Goal: Find contact information: Find contact information

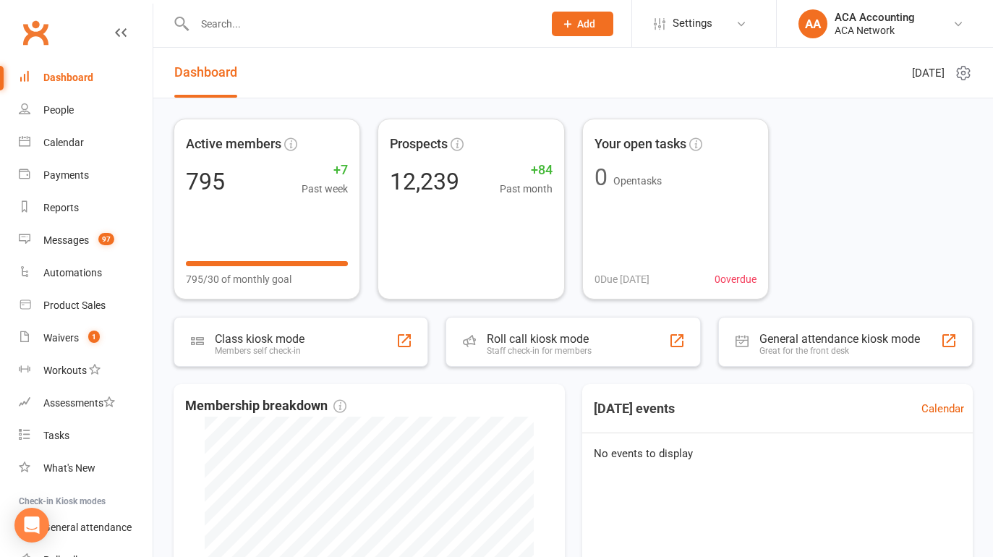
click at [419, 12] on div at bounding box center [353, 23] width 359 height 47
click at [249, 32] on input "text" at bounding box center [361, 24] width 343 height 20
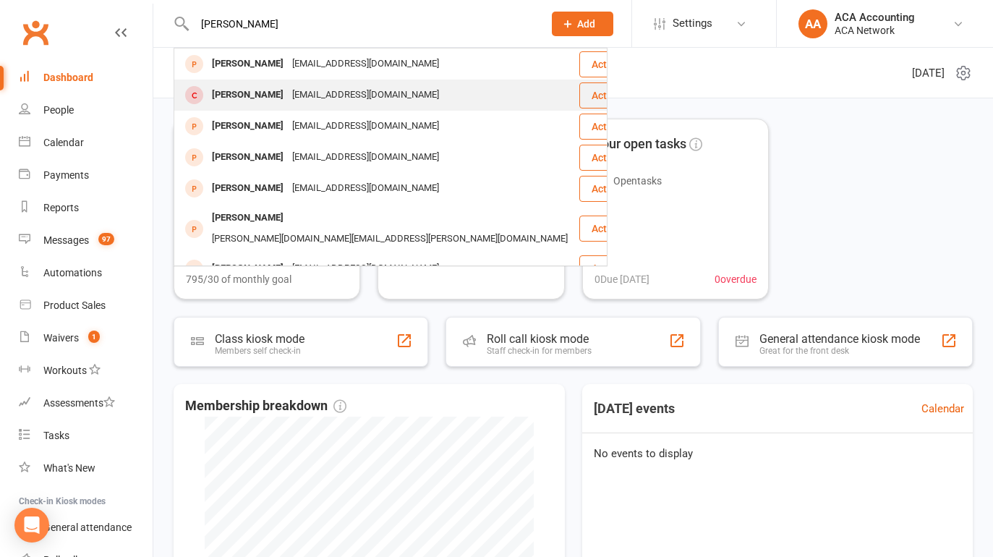
type input "[PERSON_NAME]"
click at [359, 92] on div "[EMAIL_ADDRESS][DOMAIN_NAME]" at bounding box center [365, 95] width 155 height 21
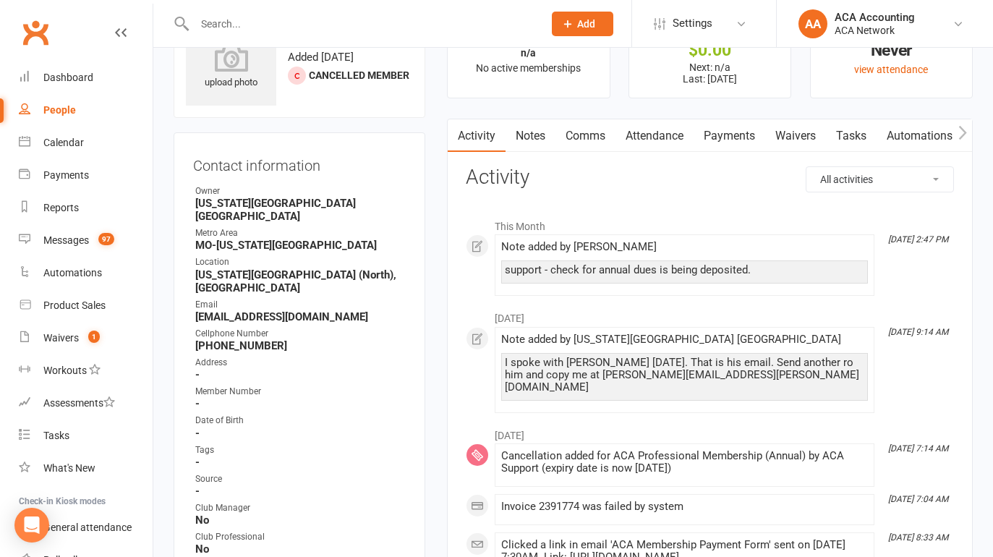
scroll to position [56, 0]
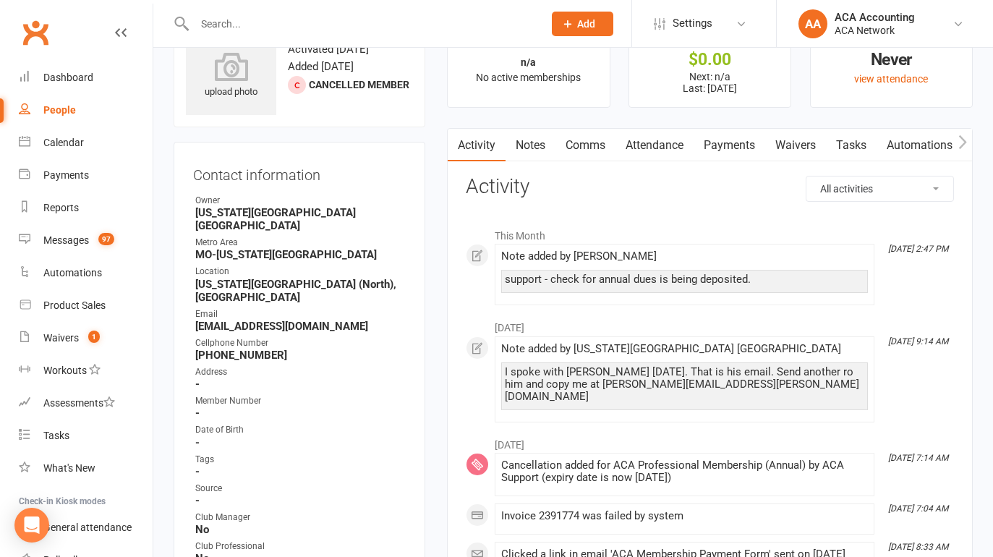
click at [475, 360] on div "July [DATE] 9:14 AM Note added by [US_STATE] City [GEOGRAPHIC_DATA] I spoke wit…" at bounding box center [710, 366] width 488 height 109
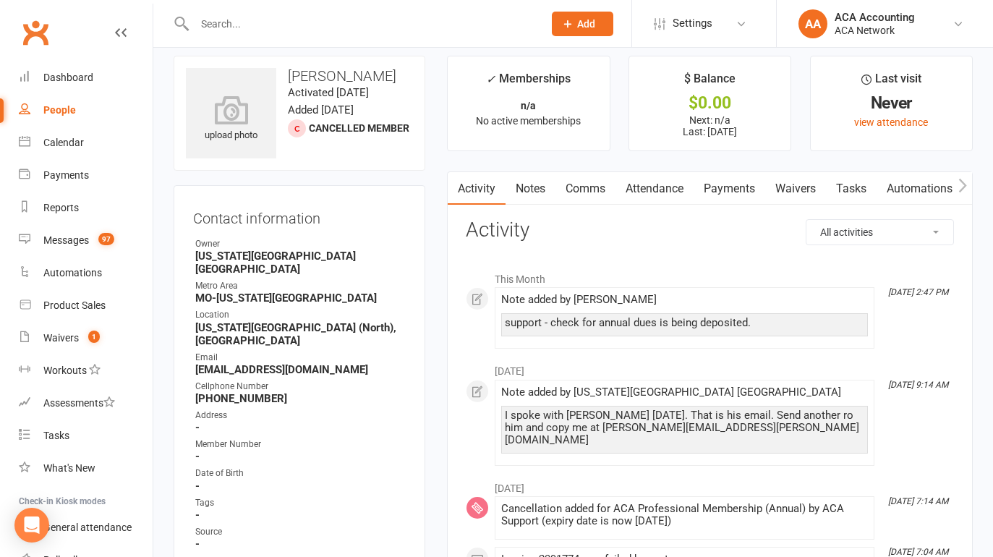
scroll to position [0, 0]
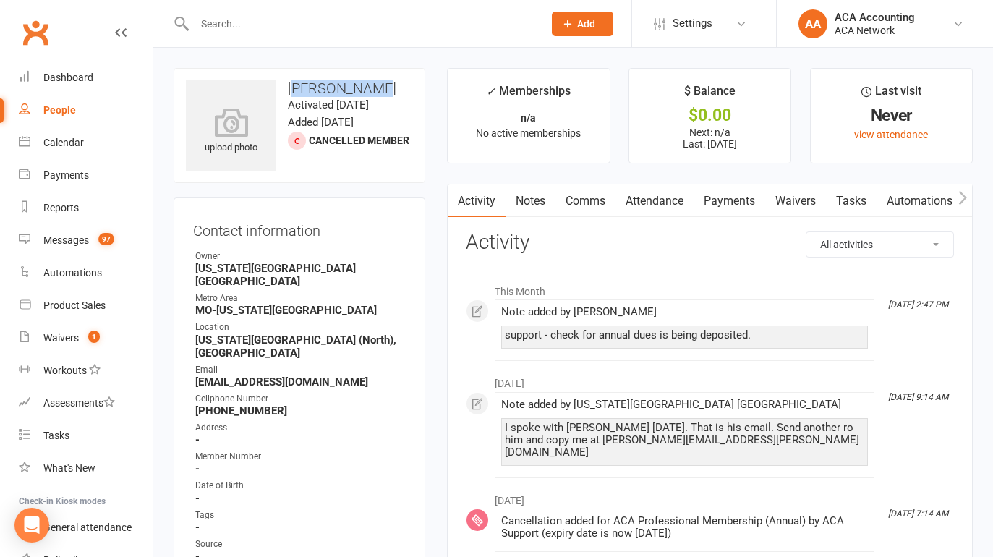
drag, startPoint x: 369, startPoint y: 92, endPoint x: 293, endPoint y: 86, distance: 76.9
click at [293, 86] on h3 "[PERSON_NAME]" at bounding box center [299, 88] width 227 height 16
copy h3 "[PERSON_NAME]"
click at [372, 92] on h3 "[PERSON_NAME]" at bounding box center [299, 88] width 227 height 16
drag, startPoint x: 379, startPoint y: 86, endPoint x: 277, endPoint y: 95, distance: 102.3
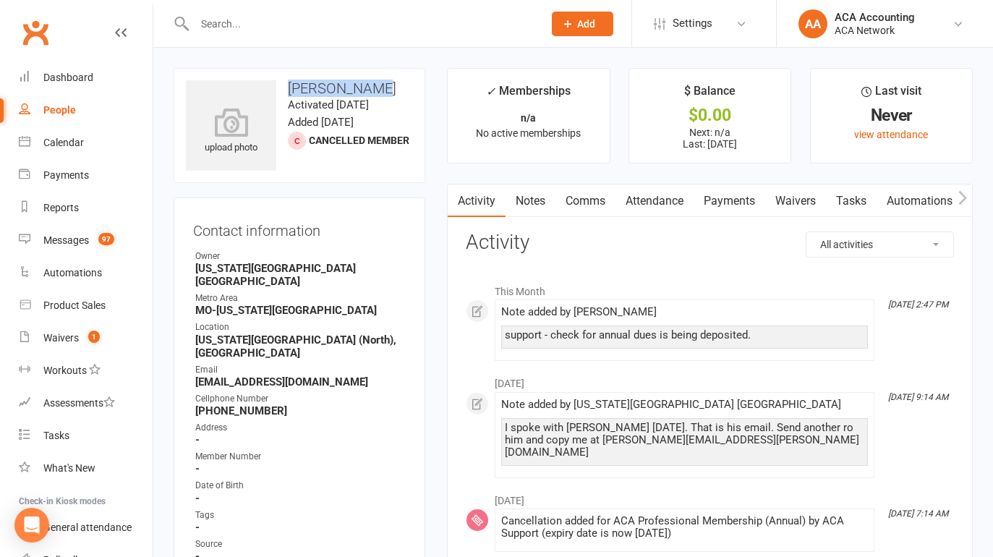
click at [277, 95] on h3 "[PERSON_NAME]" at bounding box center [299, 88] width 227 height 16
copy h3 "[PERSON_NAME]"
click at [340, 392] on div "Cellphone Number" at bounding box center [300, 399] width 210 height 14
drag, startPoint x: 348, startPoint y: 354, endPoint x: 189, endPoint y: 356, distance: 159.1
click at [189, 356] on div "Contact information Owner [US_STATE][GEOGRAPHIC_DATA] [GEOGRAPHIC_DATA]-[US_STA…" at bounding box center [300, 499] width 252 height 605
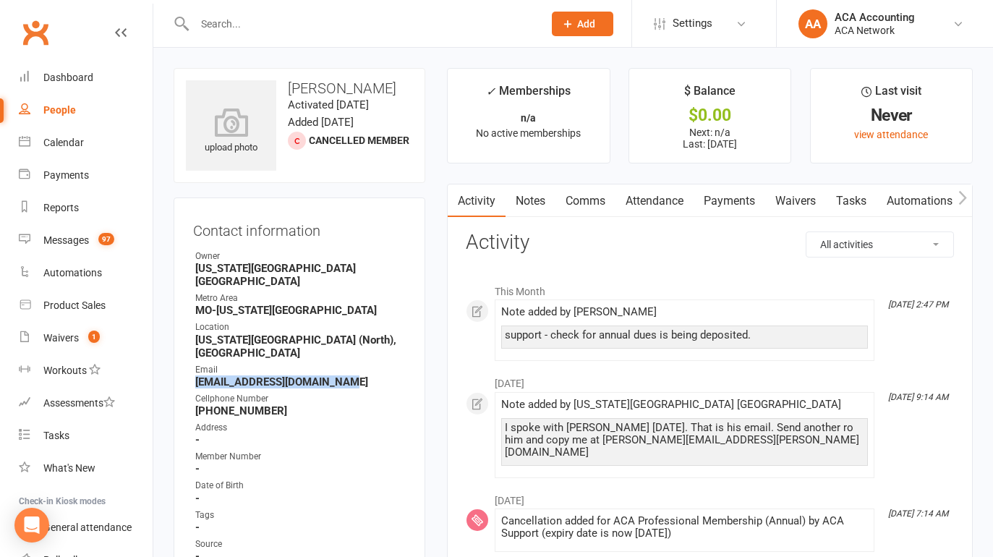
copy strong "[EMAIL_ADDRESS][DOMAIN_NAME]"
click at [258, 28] on input "text" at bounding box center [361, 24] width 343 height 20
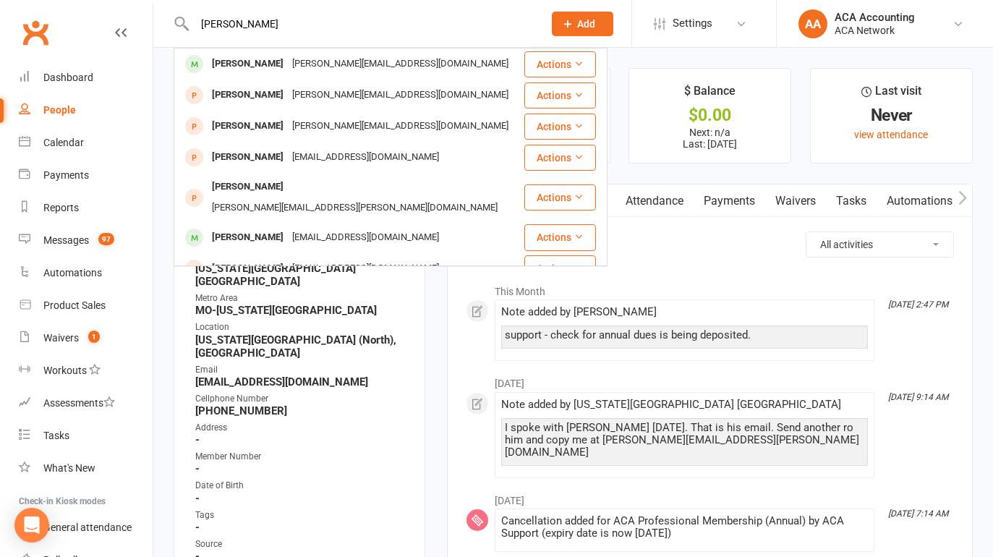
type input "[PERSON_NAME]"
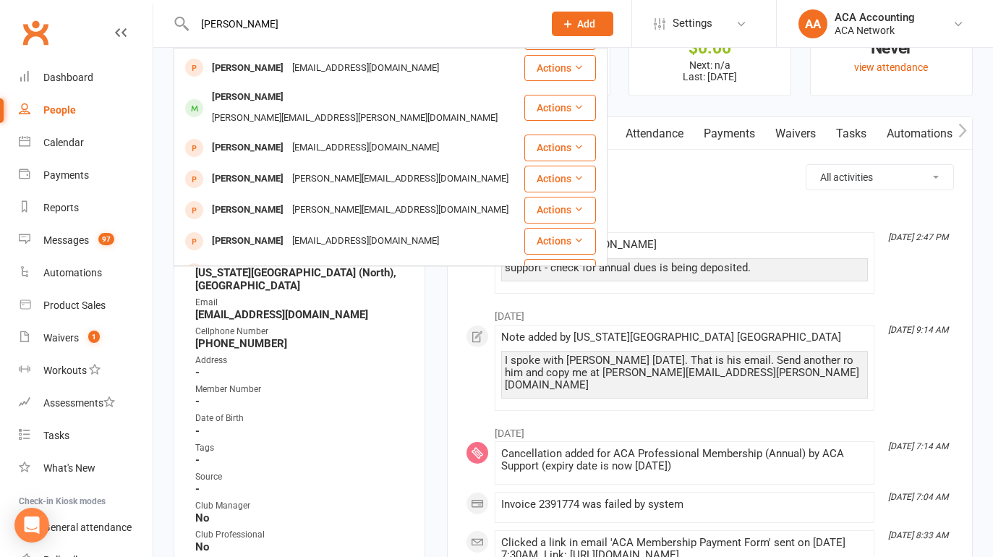
scroll to position [72, 0]
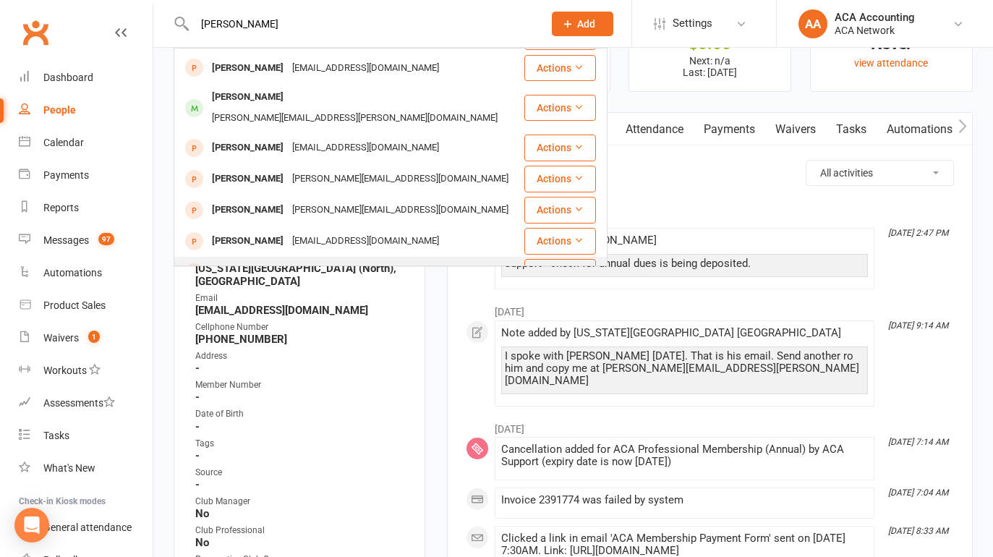
click at [411, 257] on div "[PERSON_NAME] [PERSON_NAME][EMAIL_ADDRESS][DOMAIN_NAME]" at bounding box center [349, 272] width 348 height 30
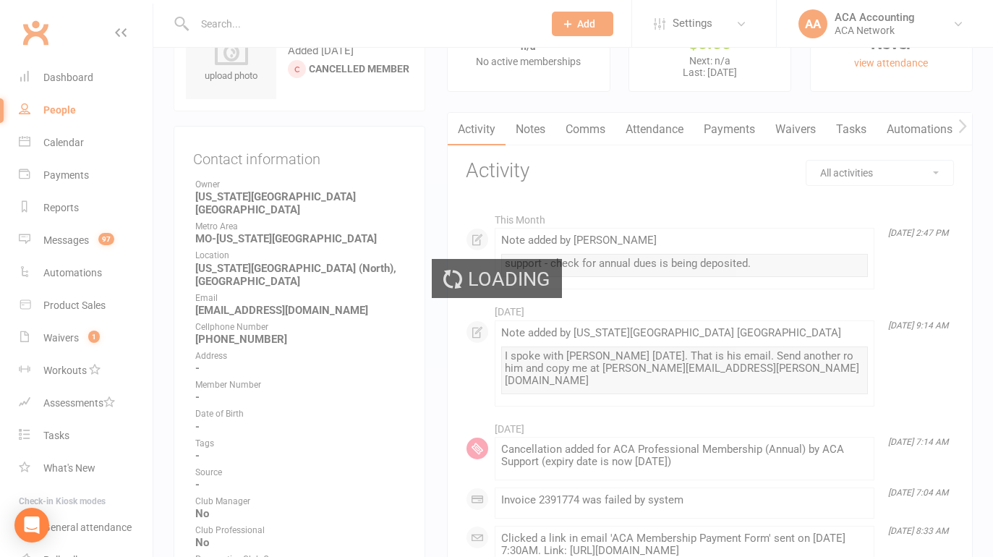
scroll to position [103, 0]
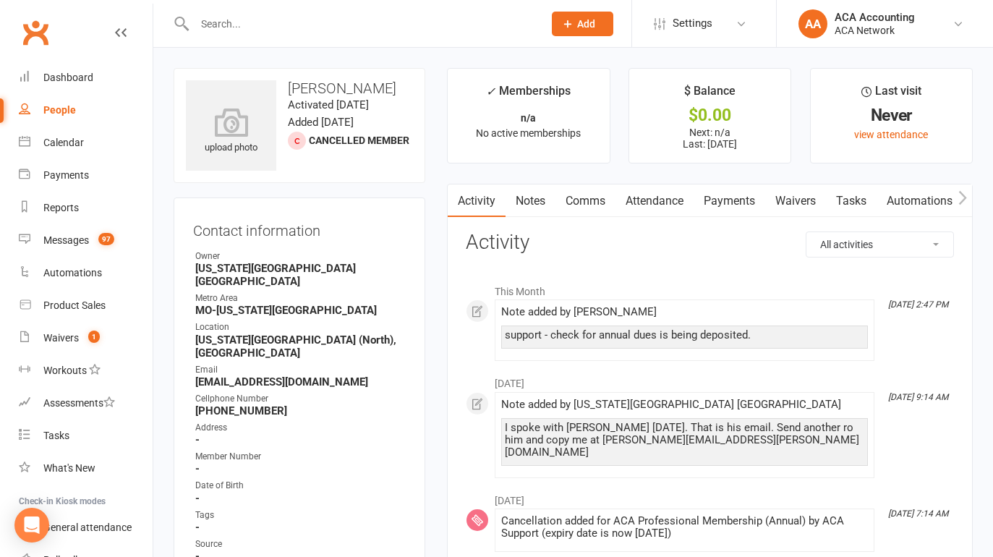
click at [233, 17] on input "text" at bounding box center [361, 24] width 343 height 20
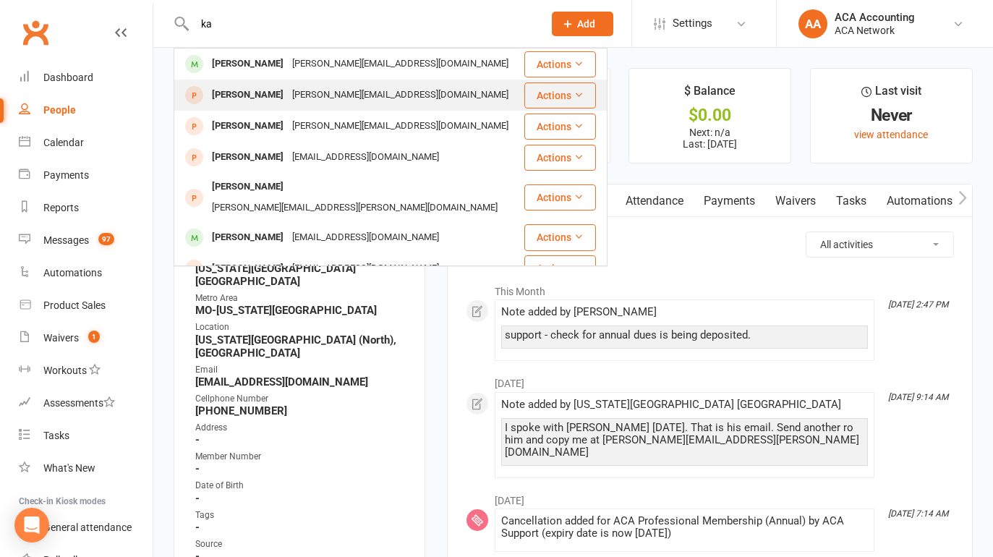
type input "k"
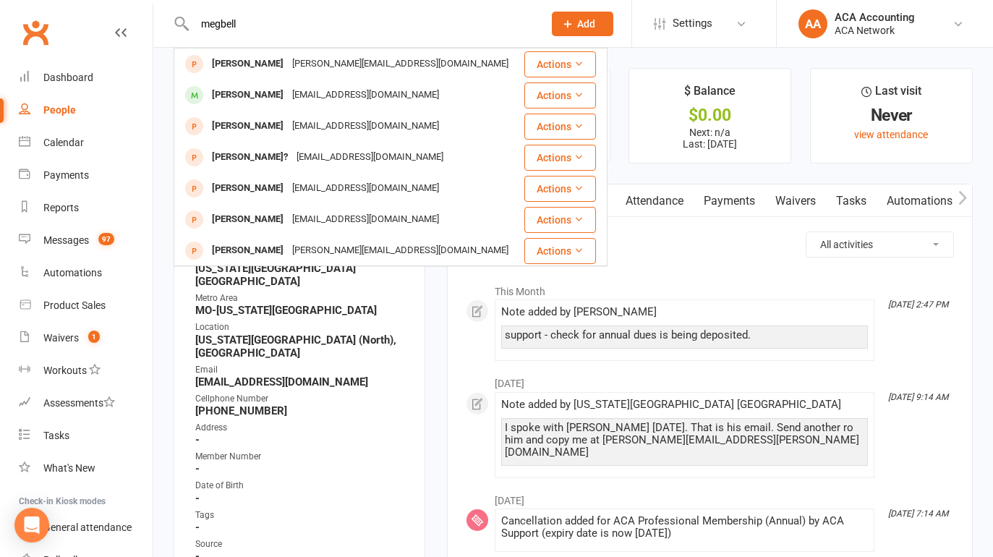
type input "megbell"
